Goal: Check status: Check status

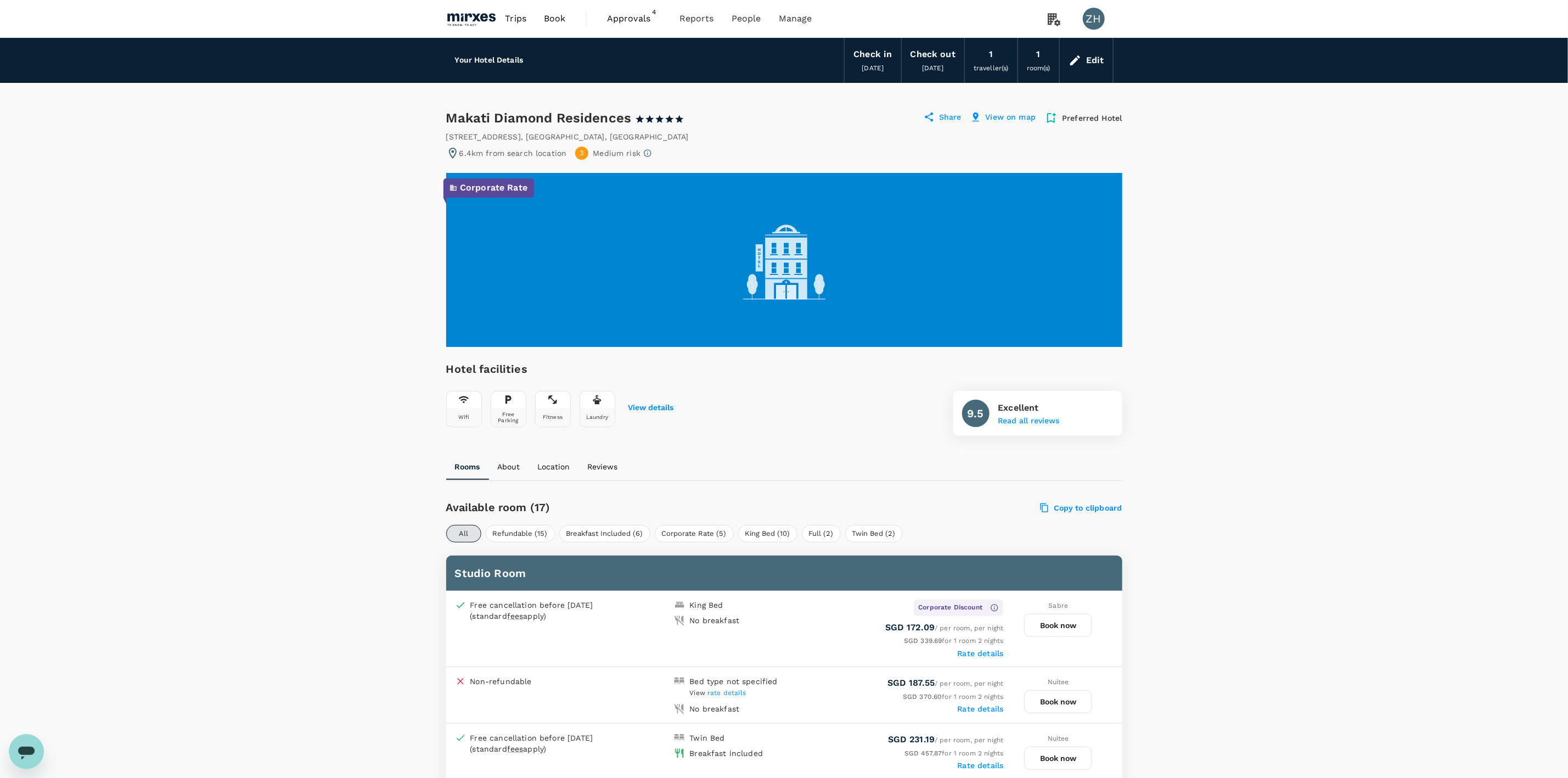
click at [642, 25] on span "Approvals 4" at bounding box center [634, 18] width 55 height 18
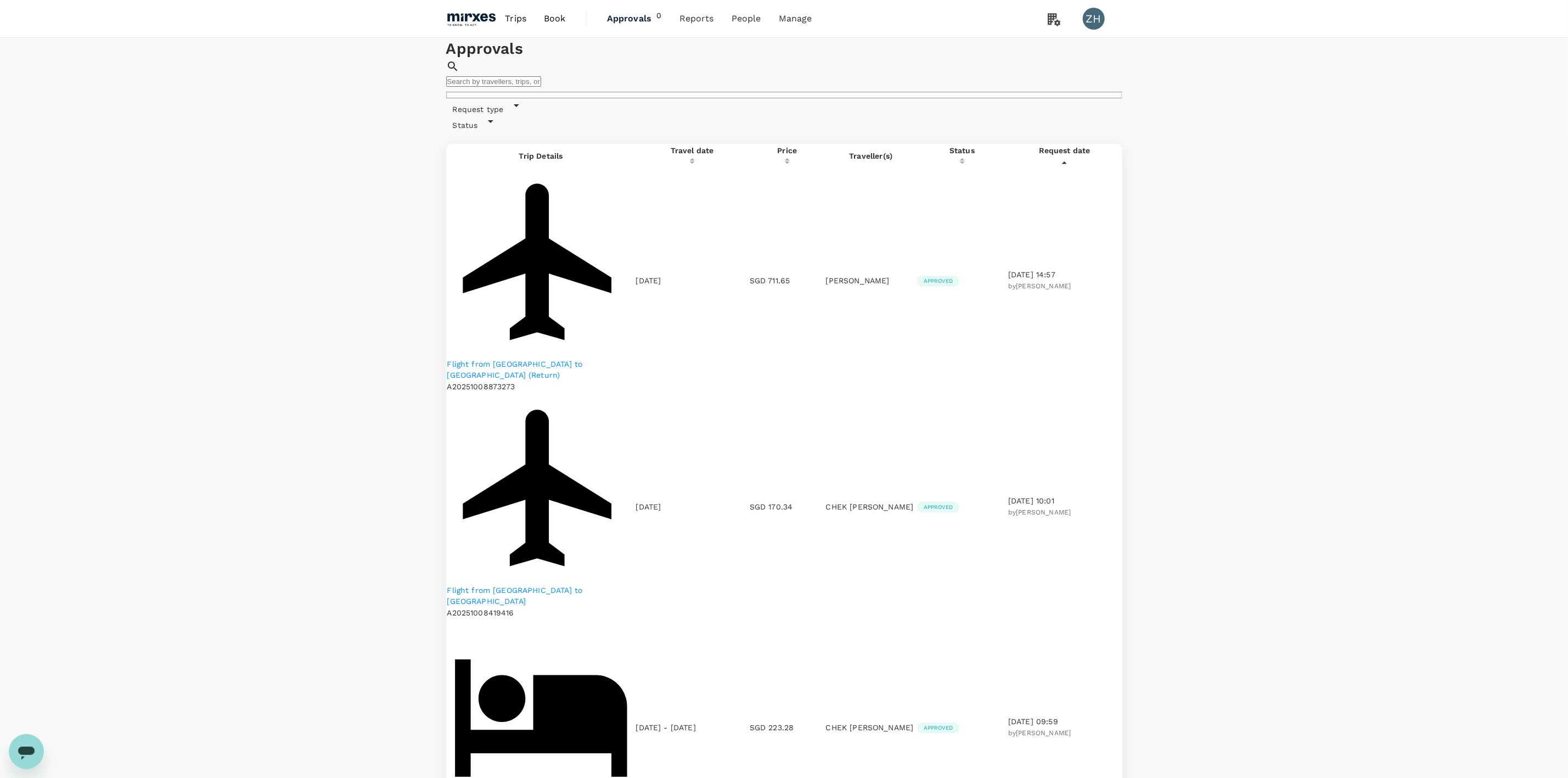
click at [595, 359] on p "Flight from [GEOGRAPHIC_DATA] to [GEOGRAPHIC_DATA] (Return)" at bounding box center [541, 370] width 188 height 22
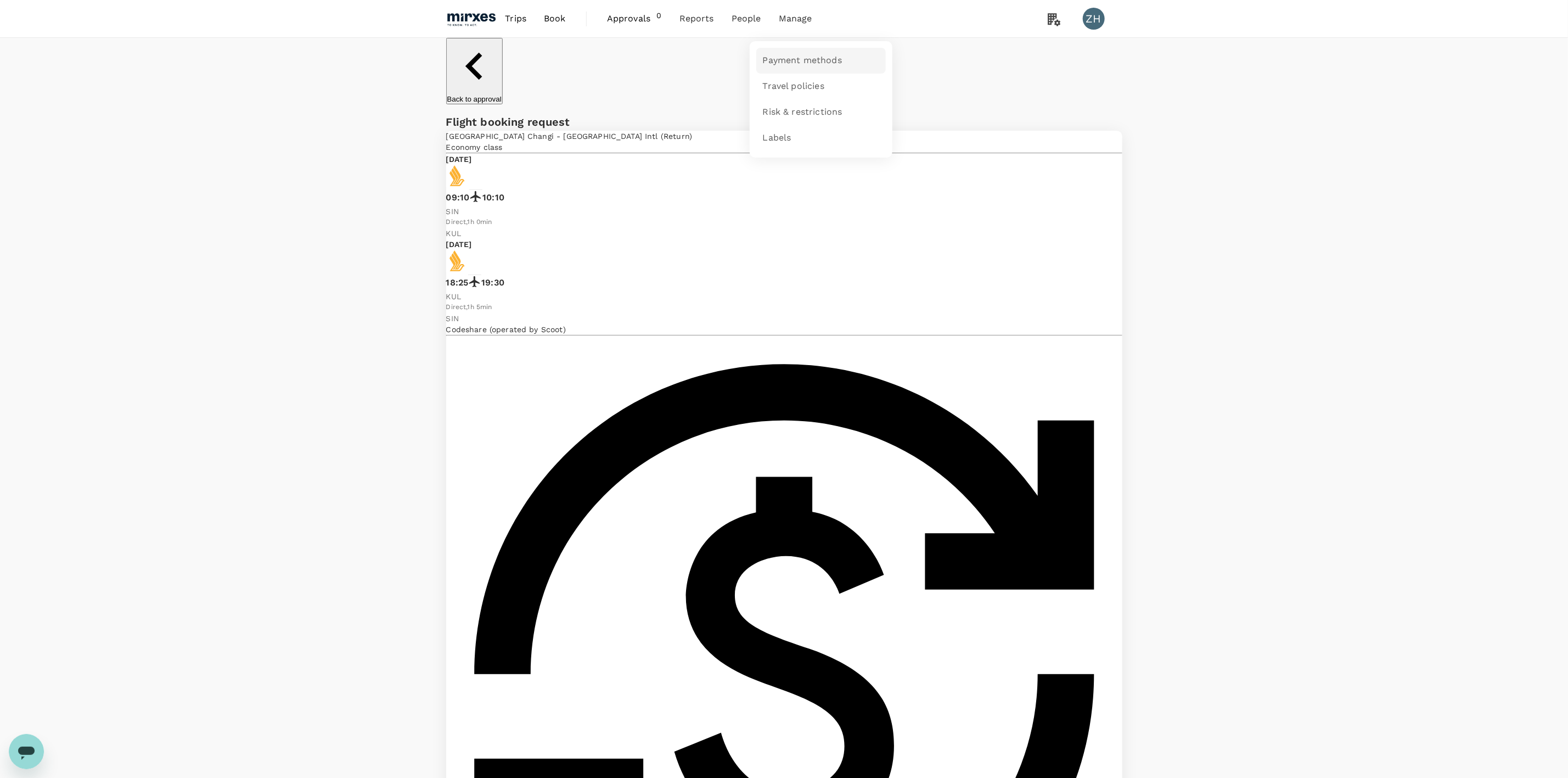
click at [796, 51] on link "Payment methods" at bounding box center [821, 61] width 129 height 26
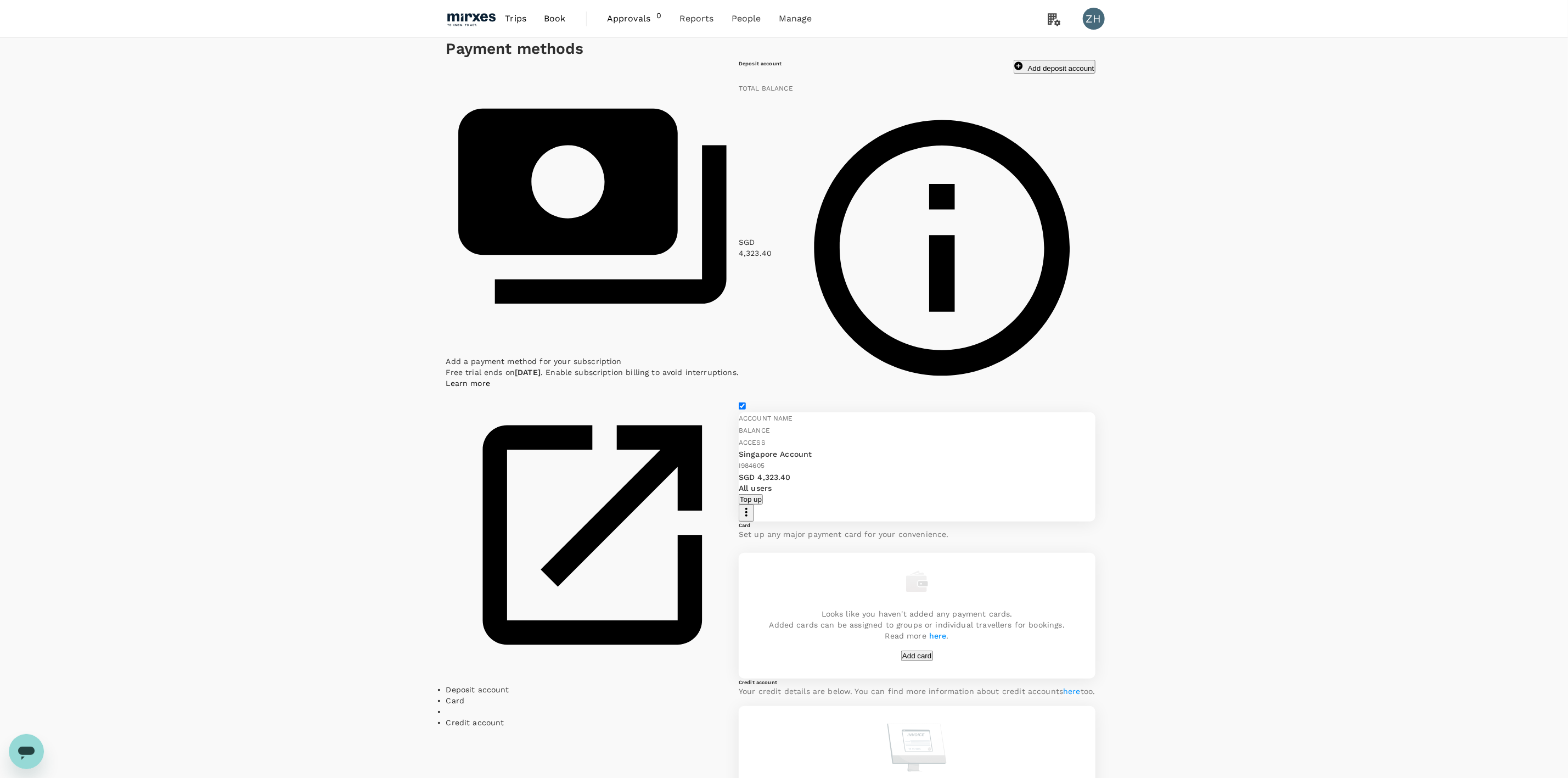
click at [612, 25] on span "Approvals" at bounding box center [631, 18] width 50 height 13
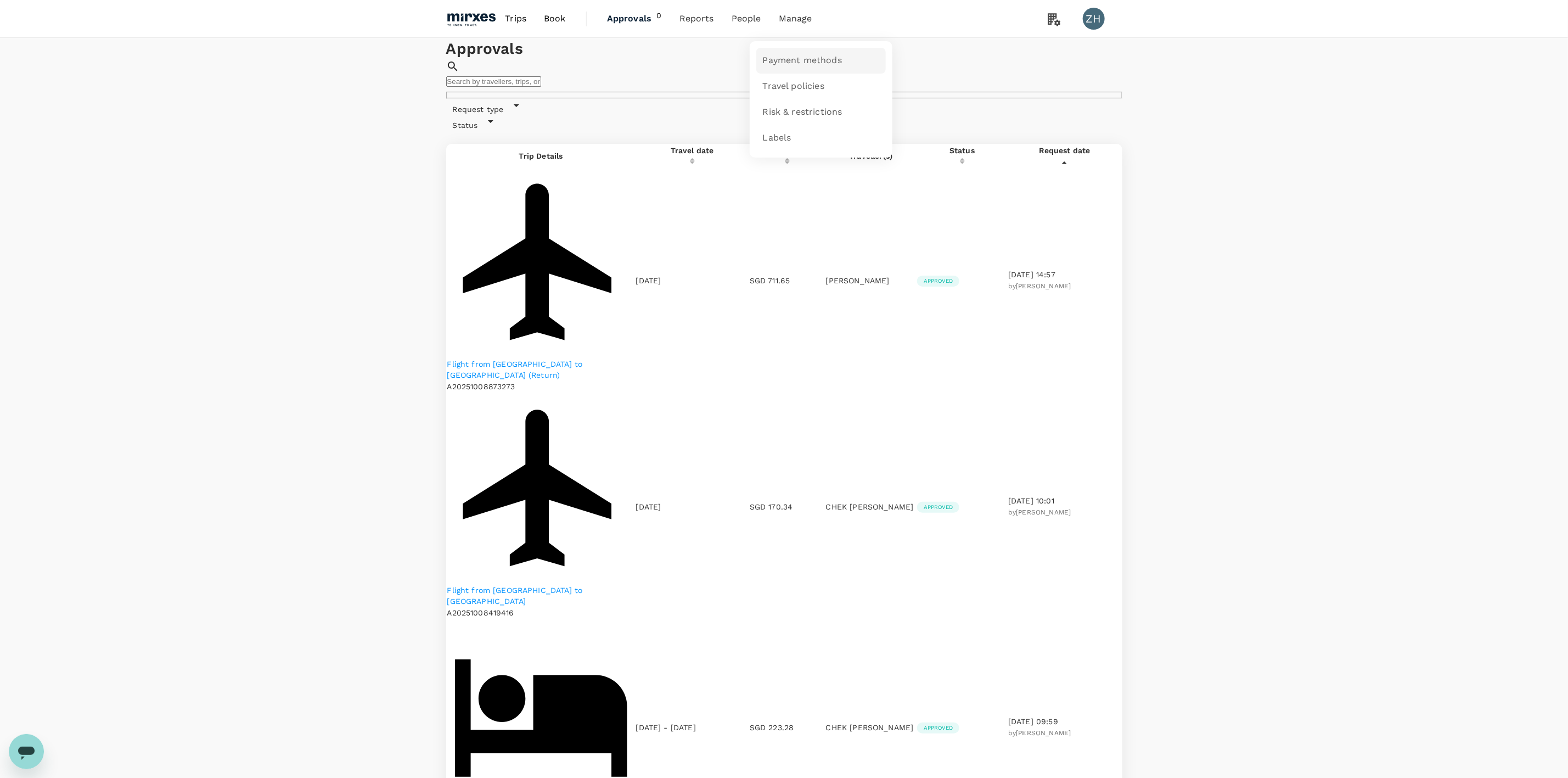
click at [805, 58] on span "Payment methods" at bounding box center [802, 61] width 79 height 13
